Goal: Task Accomplishment & Management: Complete application form

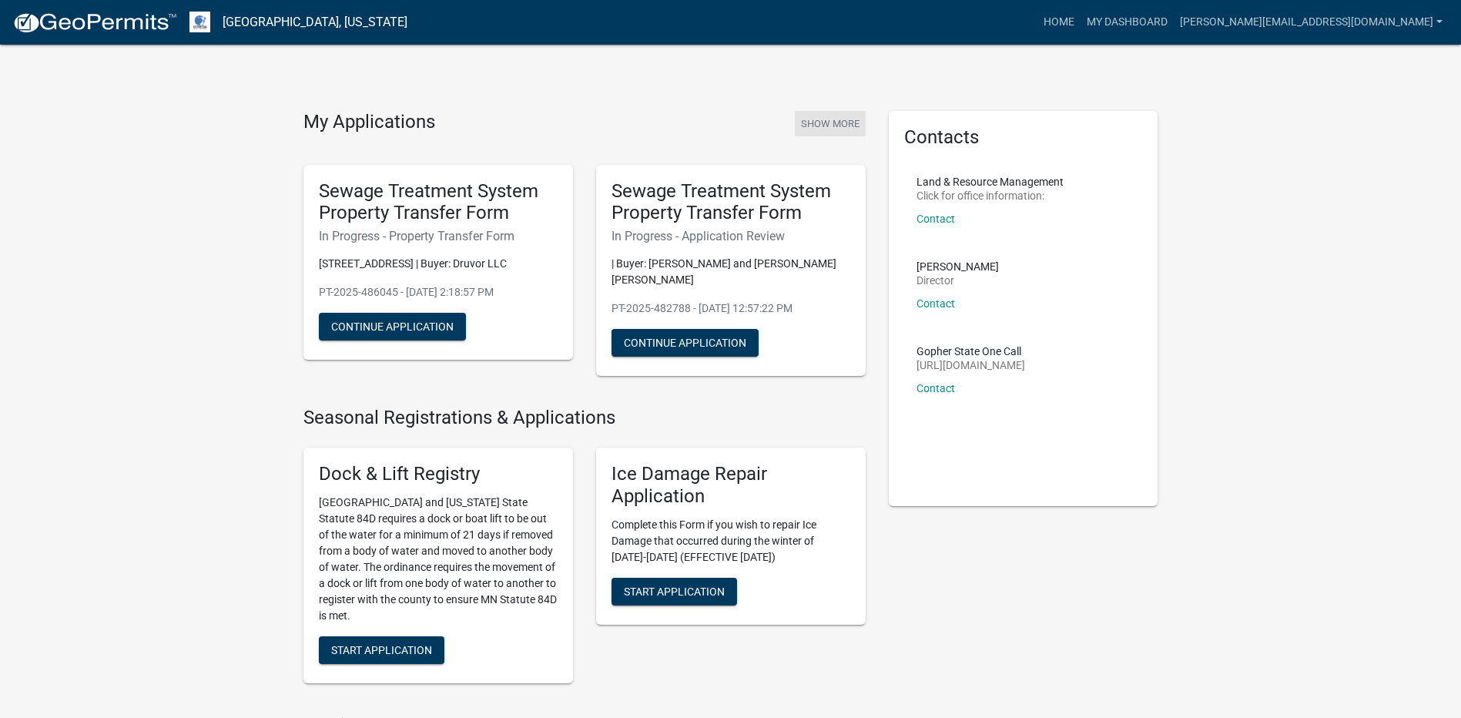
click at [840, 123] on button "Show More" at bounding box center [830, 123] width 71 height 25
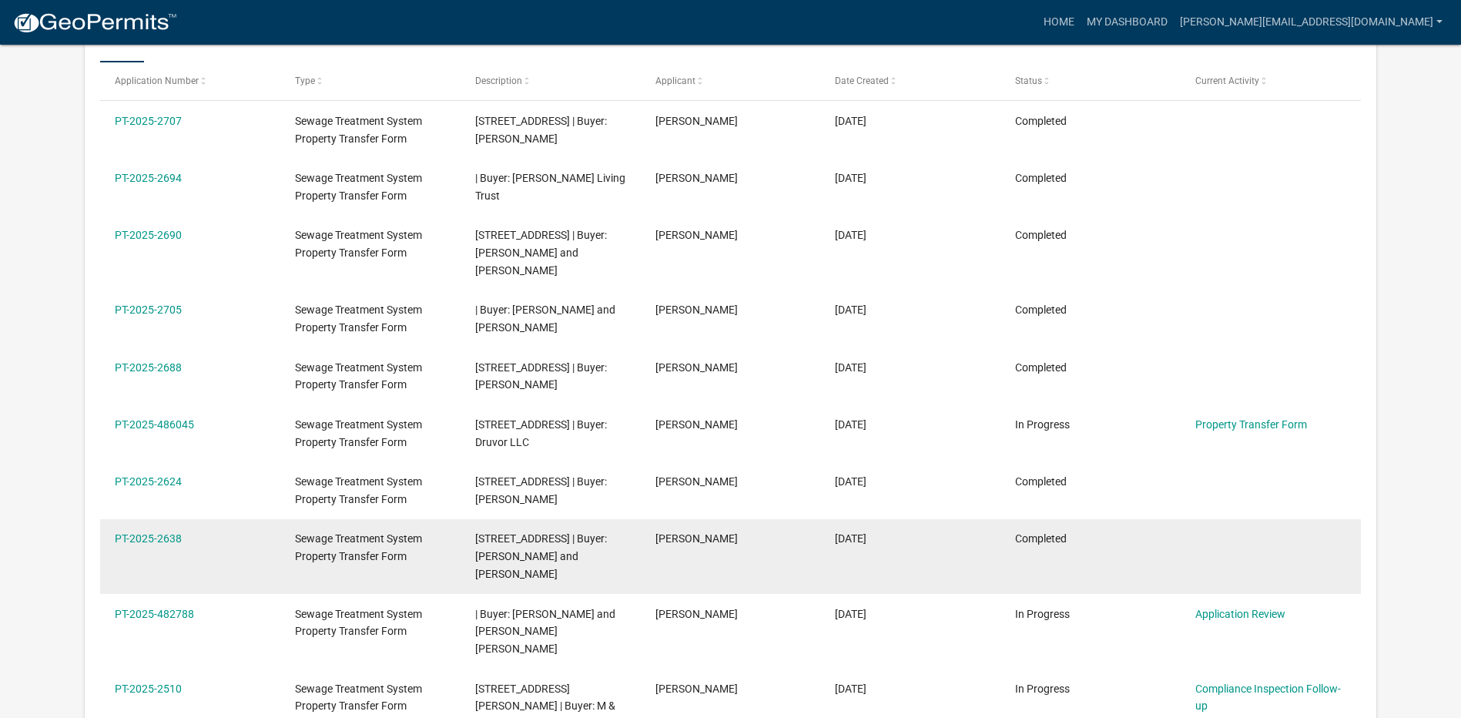
scroll to position [358, 0]
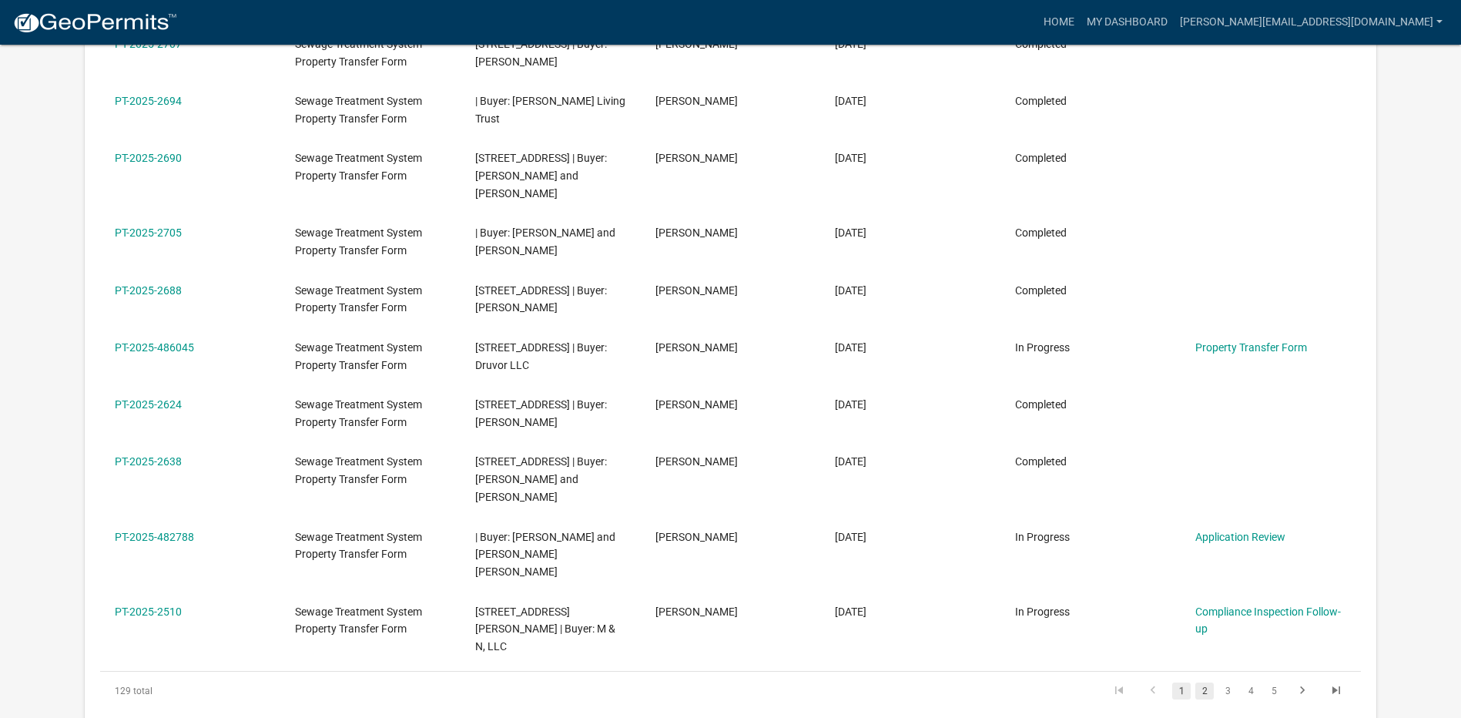
click at [1207, 682] on link "2" at bounding box center [1204, 690] width 18 height 17
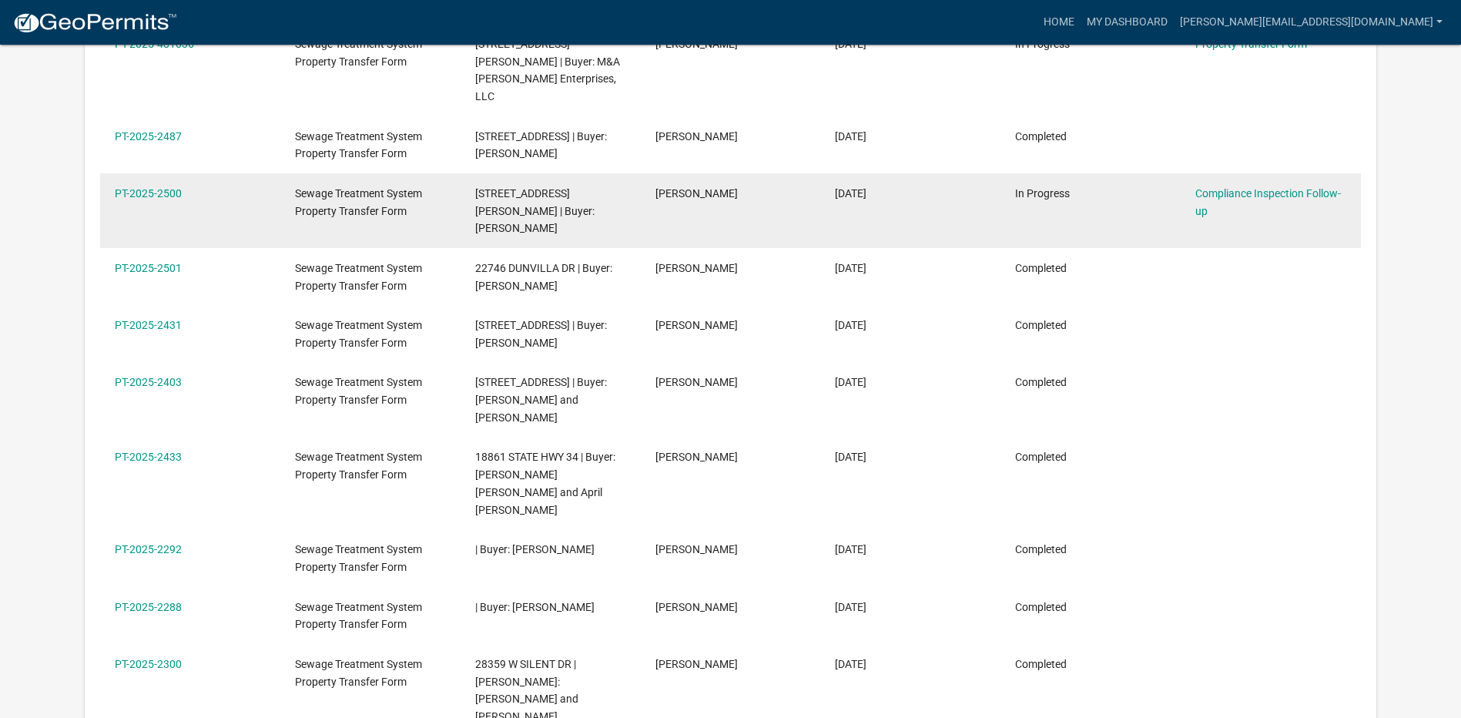
scroll to position [204, 0]
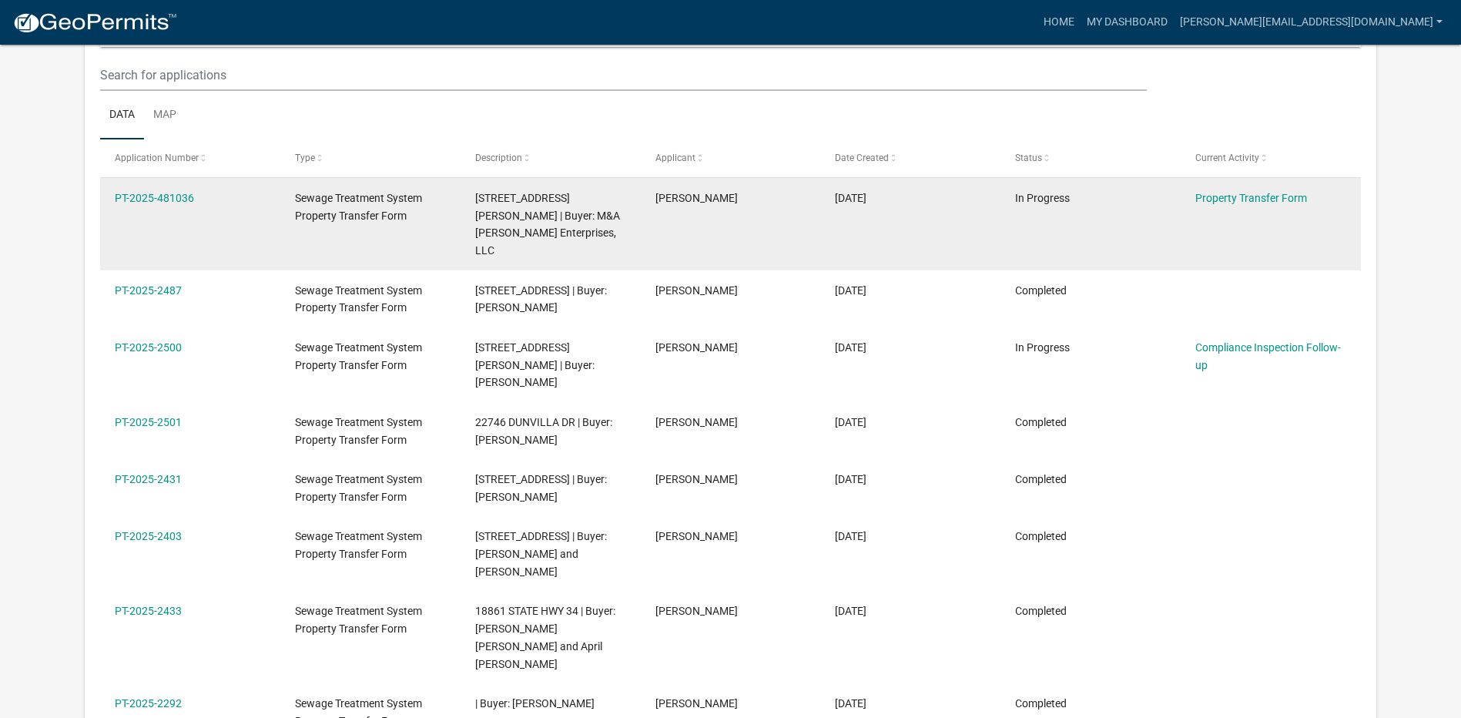
click at [356, 217] on span "Sewage Treatment System Property Transfer Form" at bounding box center [358, 207] width 127 height 30
click at [154, 189] on div "PT-2025-481036" at bounding box center [190, 198] width 150 height 18
click at [150, 199] on link "PT-2025-481036" at bounding box center [154, 198] width 79 height 12
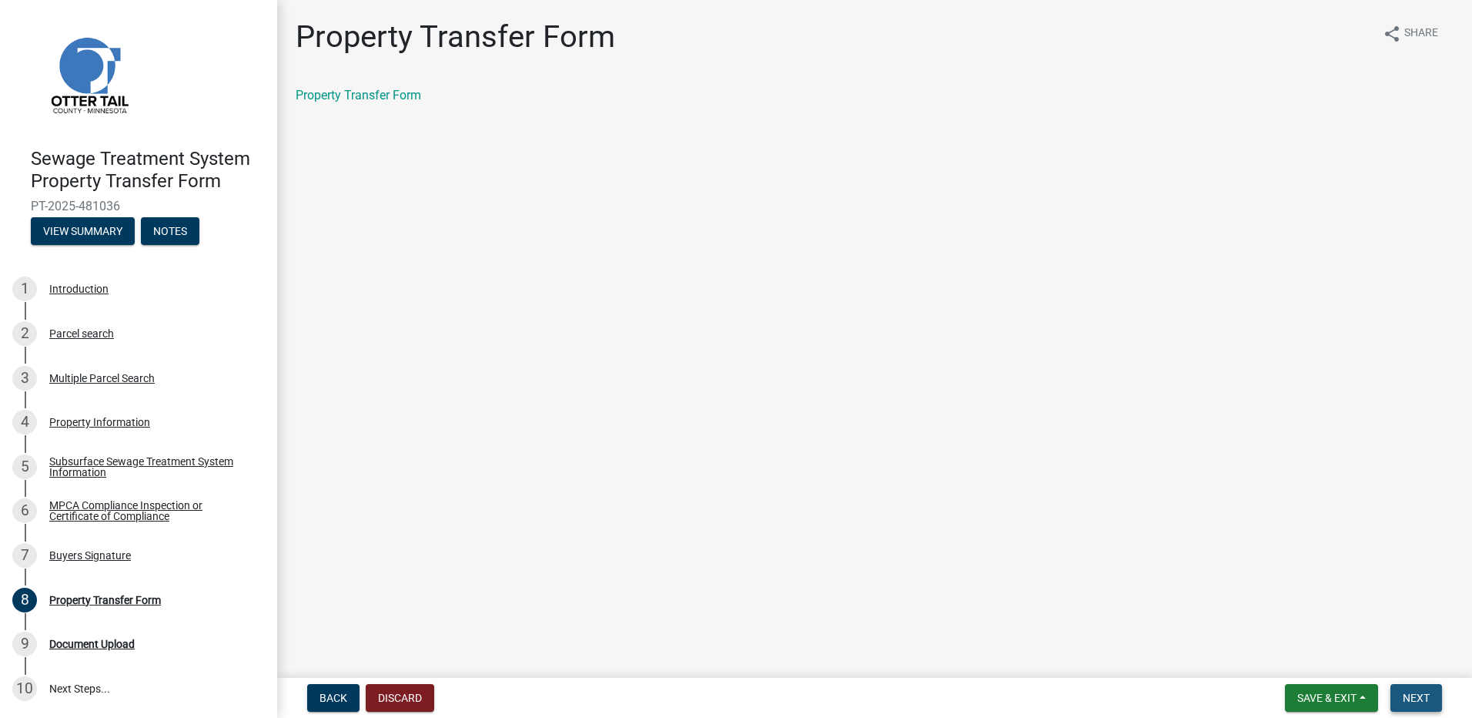
click at [1417, 694] on span "Next" at bounding box center [1416, 697] width 27 height 12
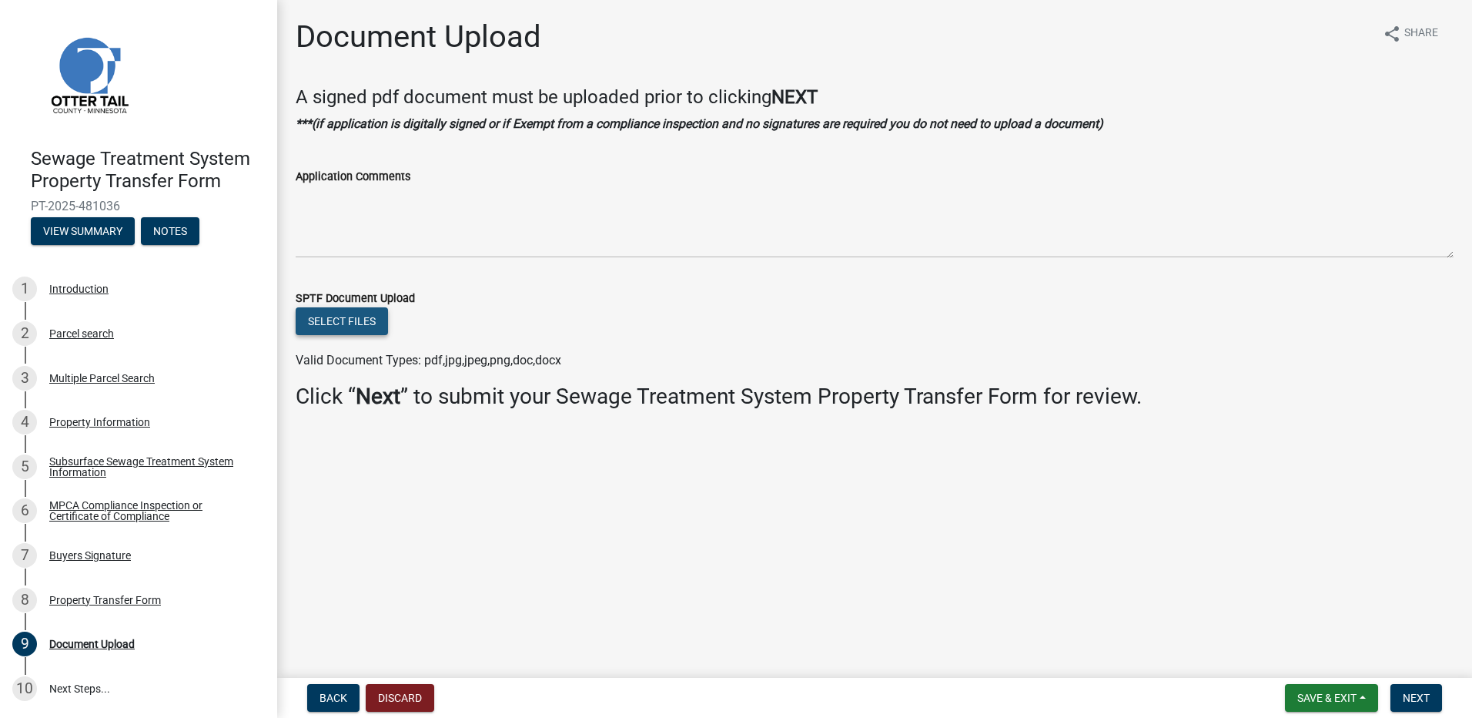
click at [330, 326] on button "Select files" at bounding box center [342, 321] width 92 height 28
click at [353, 327] on button "Select files" at bounding box center [342, 321] width 92 height 28
click at [529, 598] on main "Document Upload share Share A signed pdf document must be uploaded prior to cli…" at bounding box center [874, 335] width 1195 height 671
click at [371, 333] on button "Select files" at bounding box center [342, 321] width 92 height 28
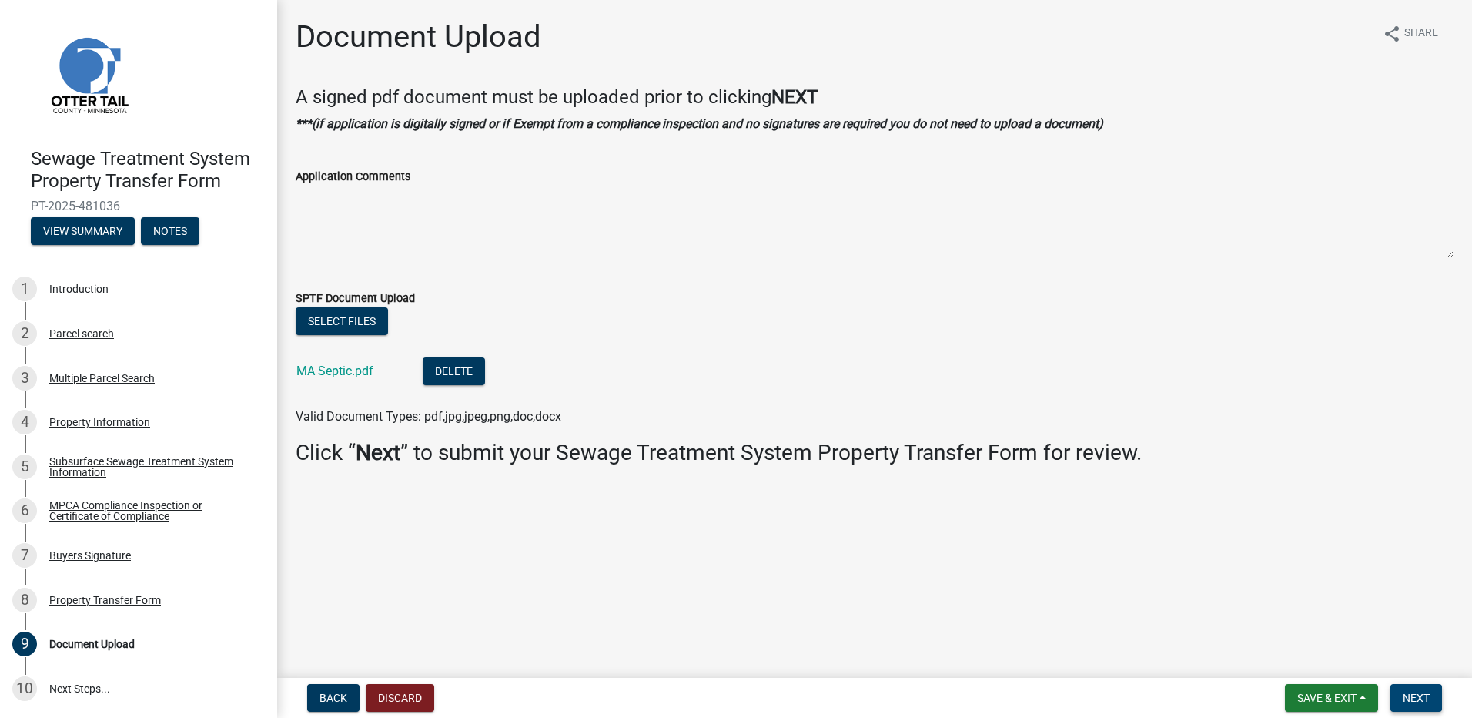
click at [1425, 699] on span "Next" at bounding box center [1416, 697] width 27 height 12
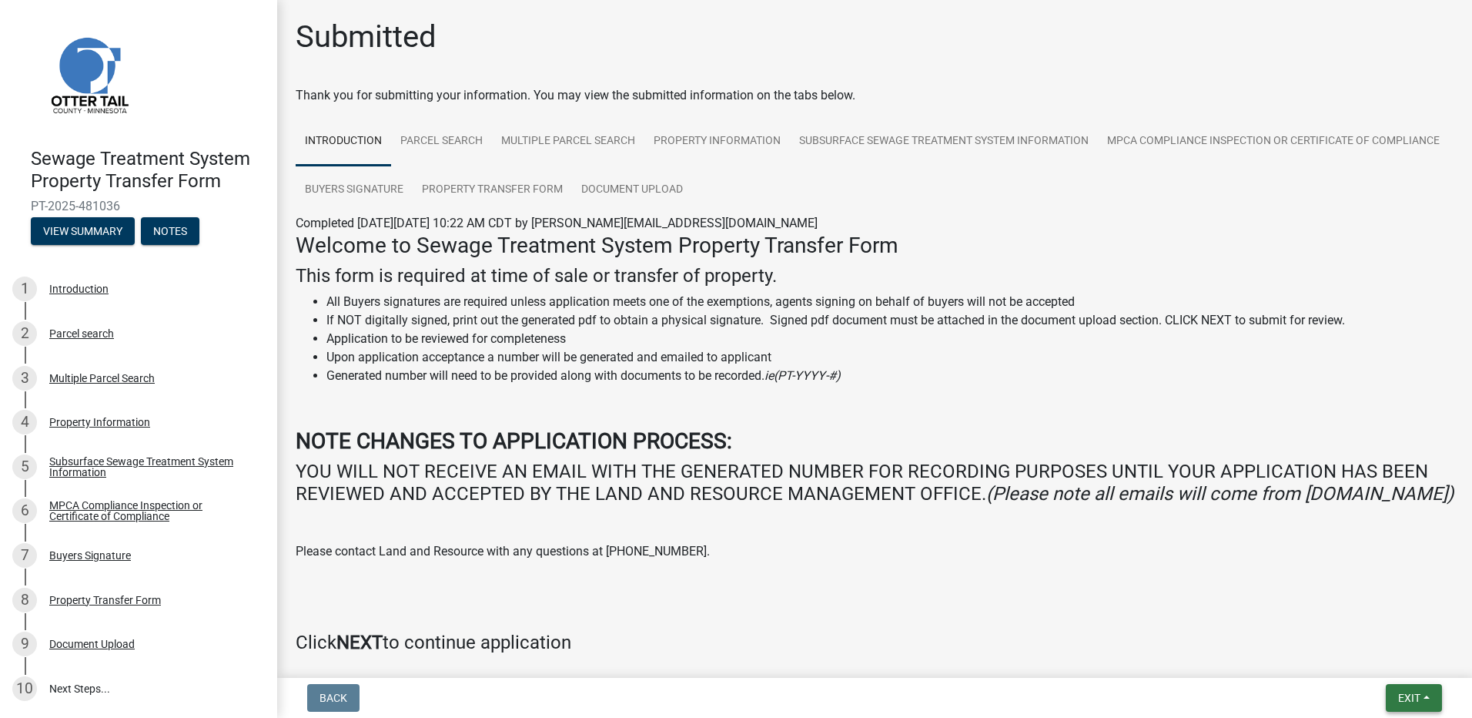
click at [1422, 699] on button "Exit" at bounding box center [1414, 698] width 56 height 28
click at [1381, 659] on button "Save & Exit" at bounding box center [1380, 657] width 123 height 37
